Goal: Task Accomplishment & Management: Manage account settings

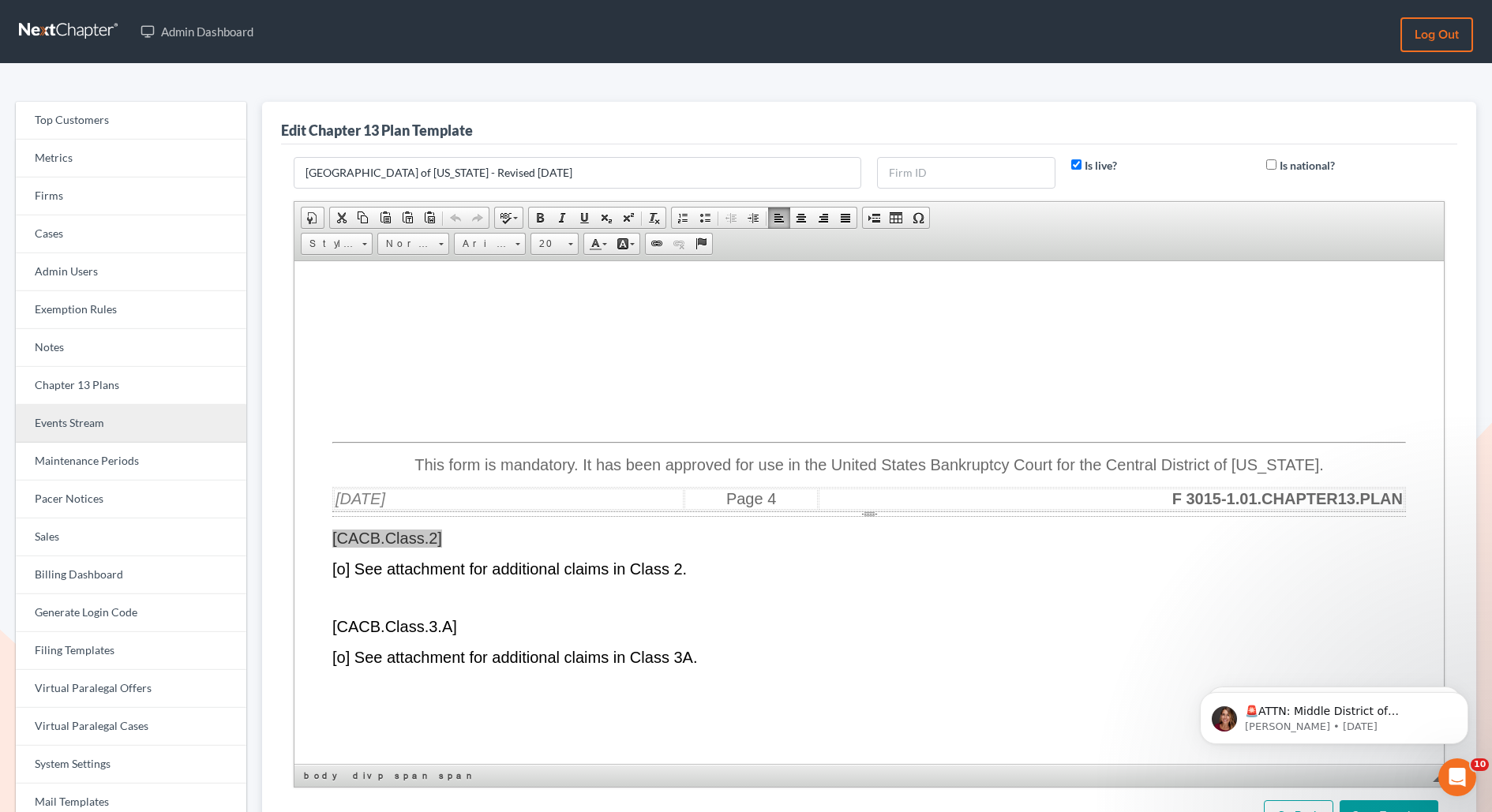
click at [71, 422] on link "Events Stream" at bounding box center [131, 424] width 231 height 38
click at [72, 421] on link "Events Stream" at bounding box center [131, 424] width 231 height 38
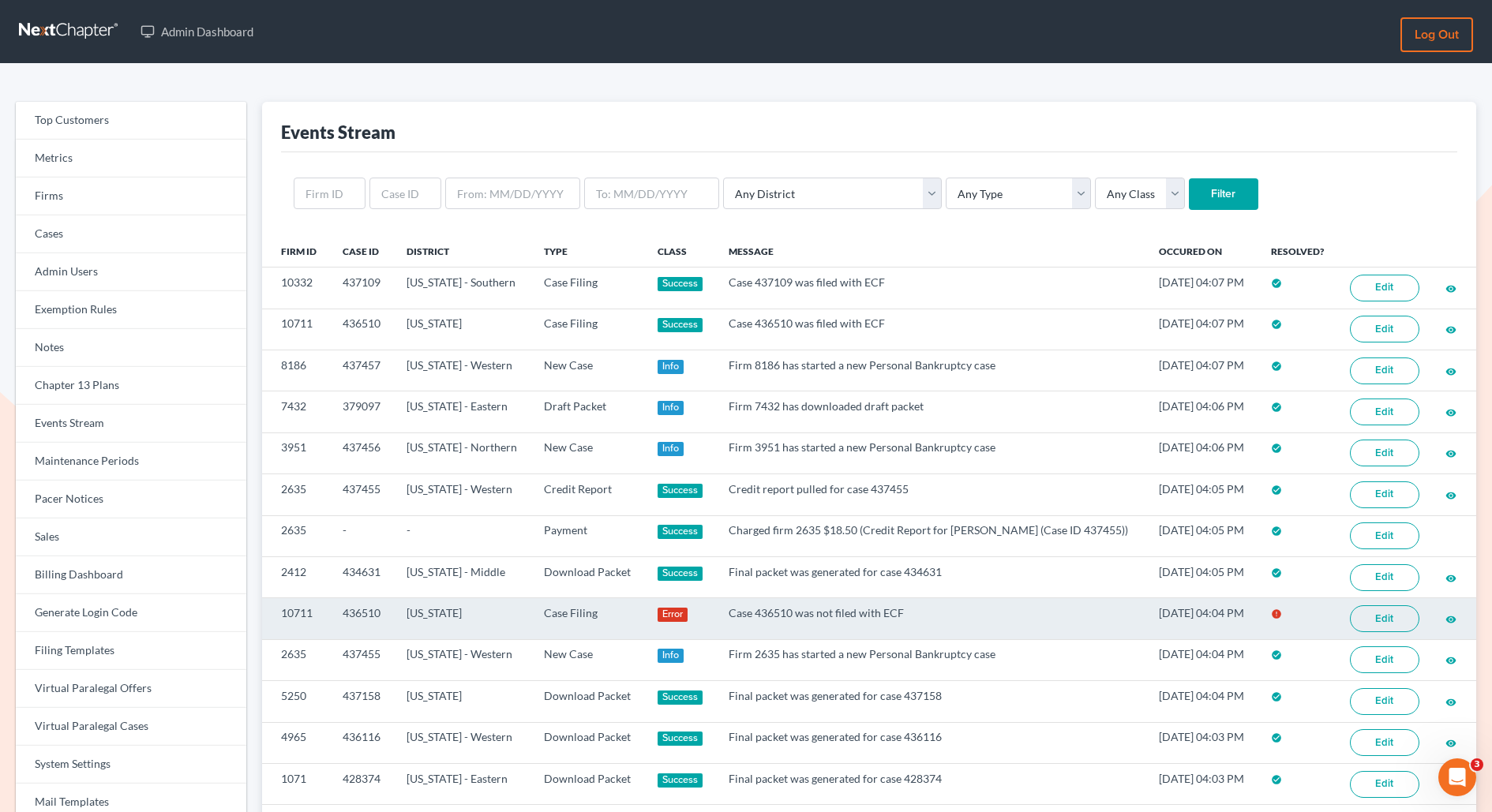
click at [1396, 616] on link "Edit" at bounding box center [1385, 619] width 69 height 27
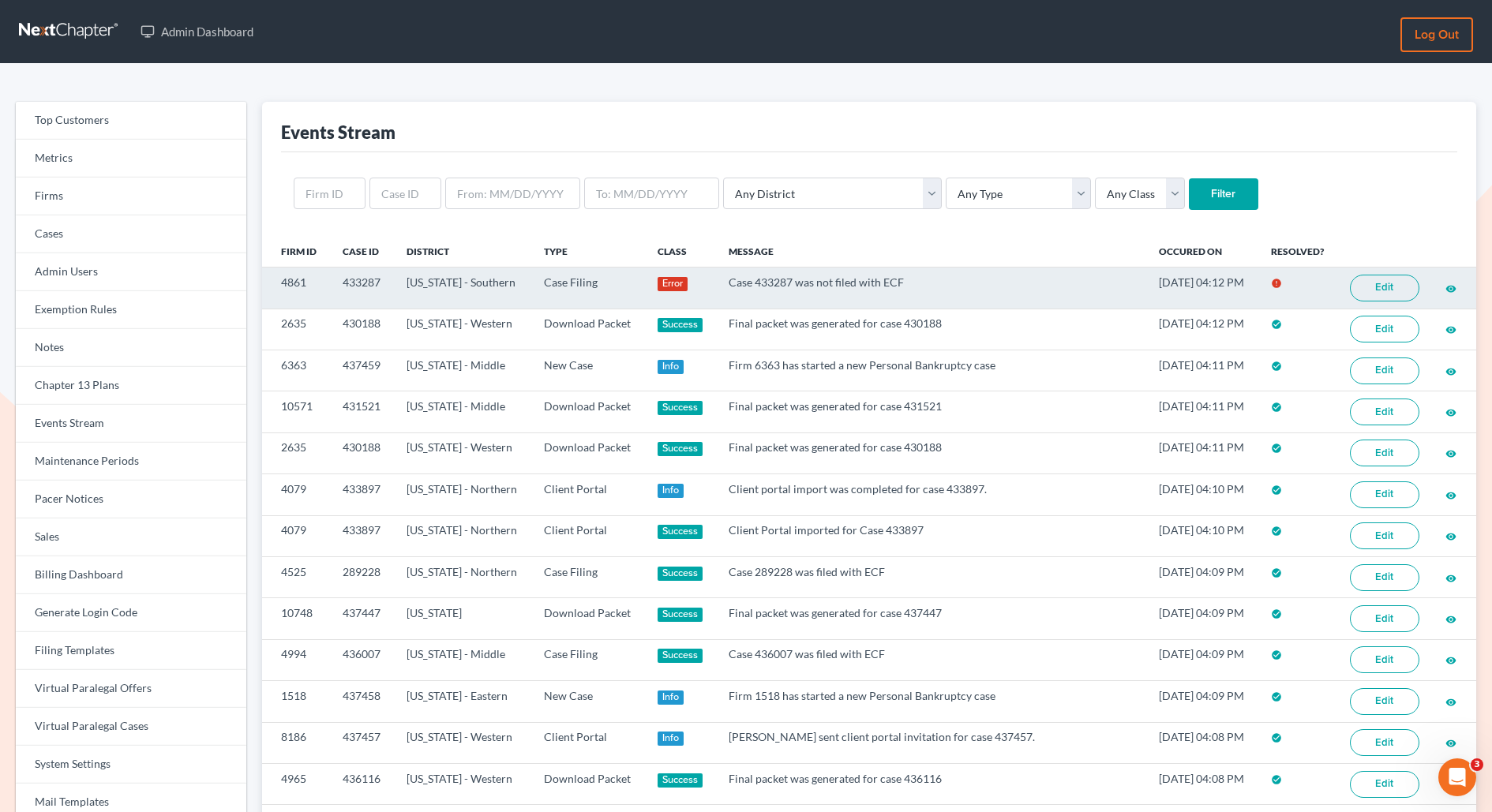
click at [1369, 293] on link "Edit" at bounding box center [1385, 288] width 69 height 27
